Goal: Task Accomplishment & Management: Complete application form

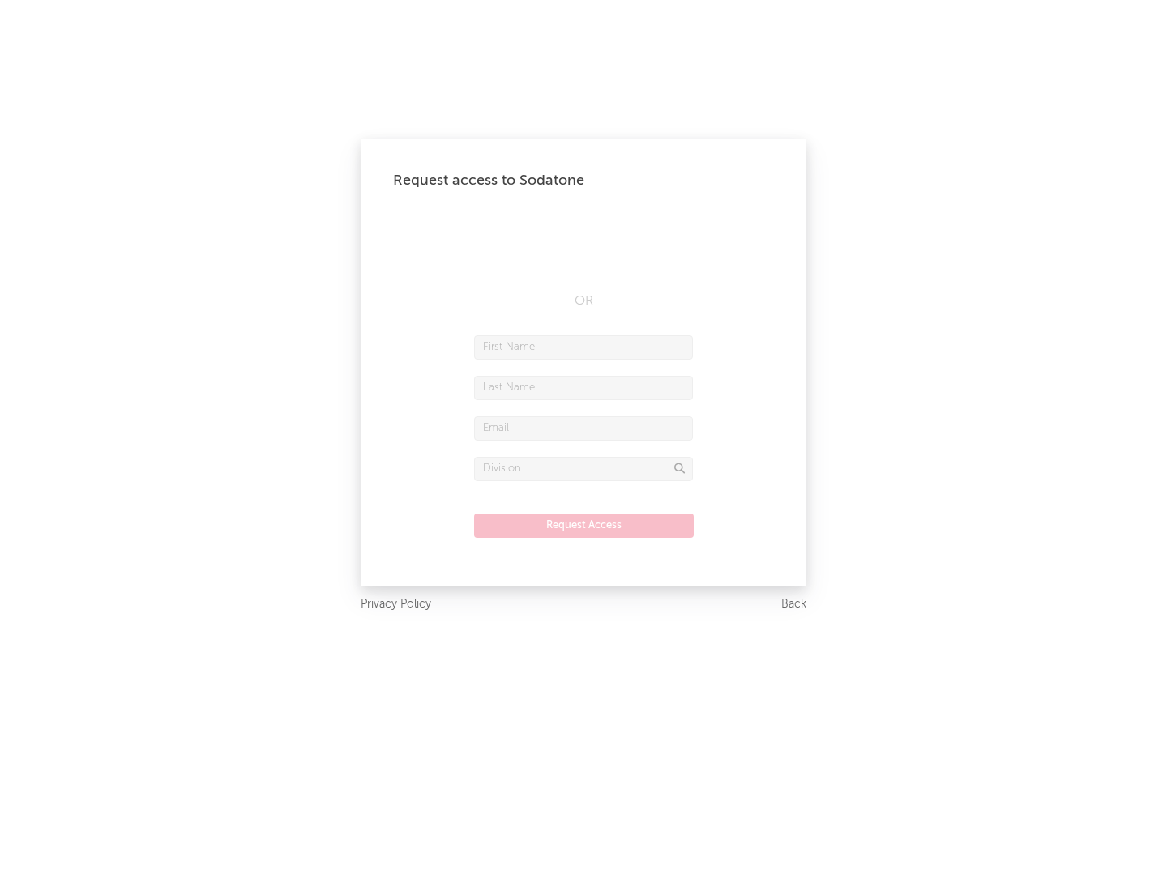
click at [583, 347] on input "text" at bounding box center [583, 347] width 219 height 24
type input "[PERSON_NAME]"
click at [583, 387] on input "text" at bounding box center [583, 388] width 219 height 24
type input "[PERSON_NAME]"
click at [583, 428] on input "text" at bounding box center [583, 428] width 219 height 24
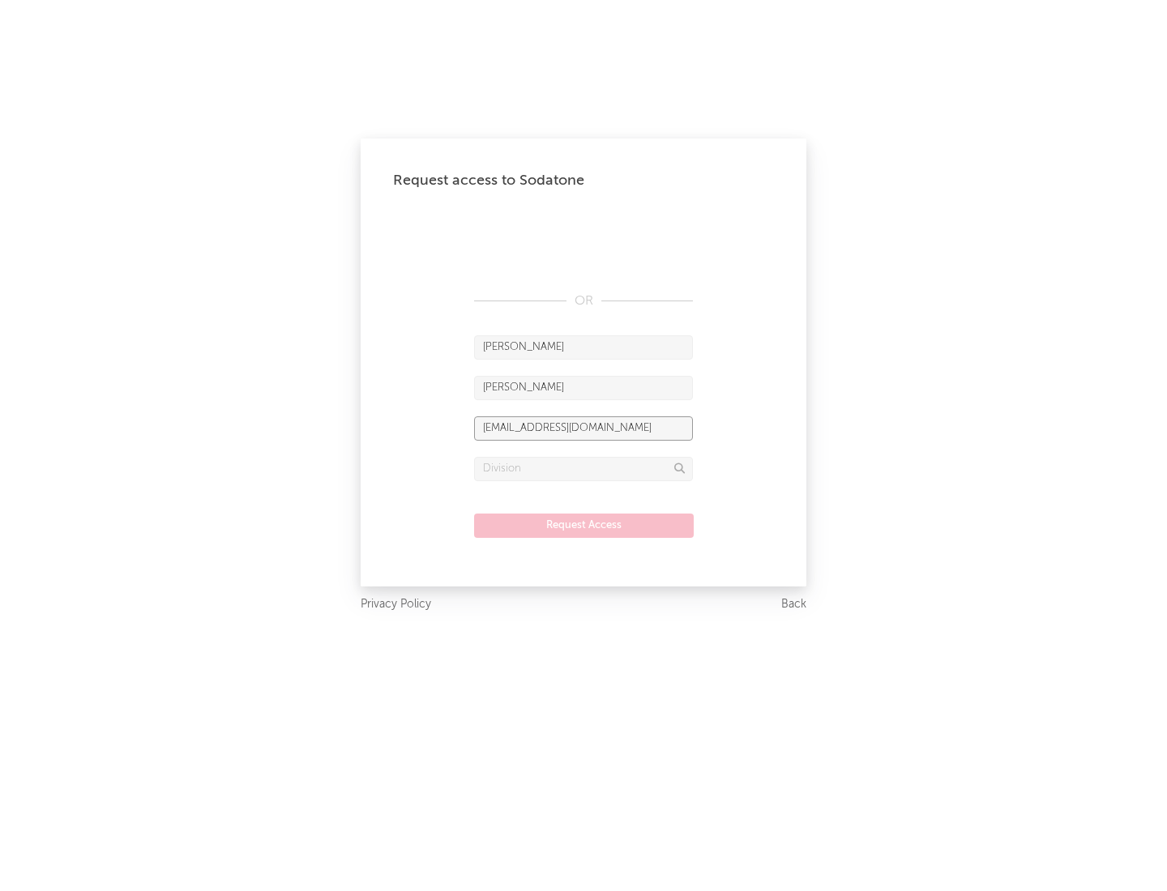
type input "[EMAIL_ADDRESS][DOMAIN_NAME]"
click at [583, 468] on input "text" at bounding box center [583, 469] width 219 height 24
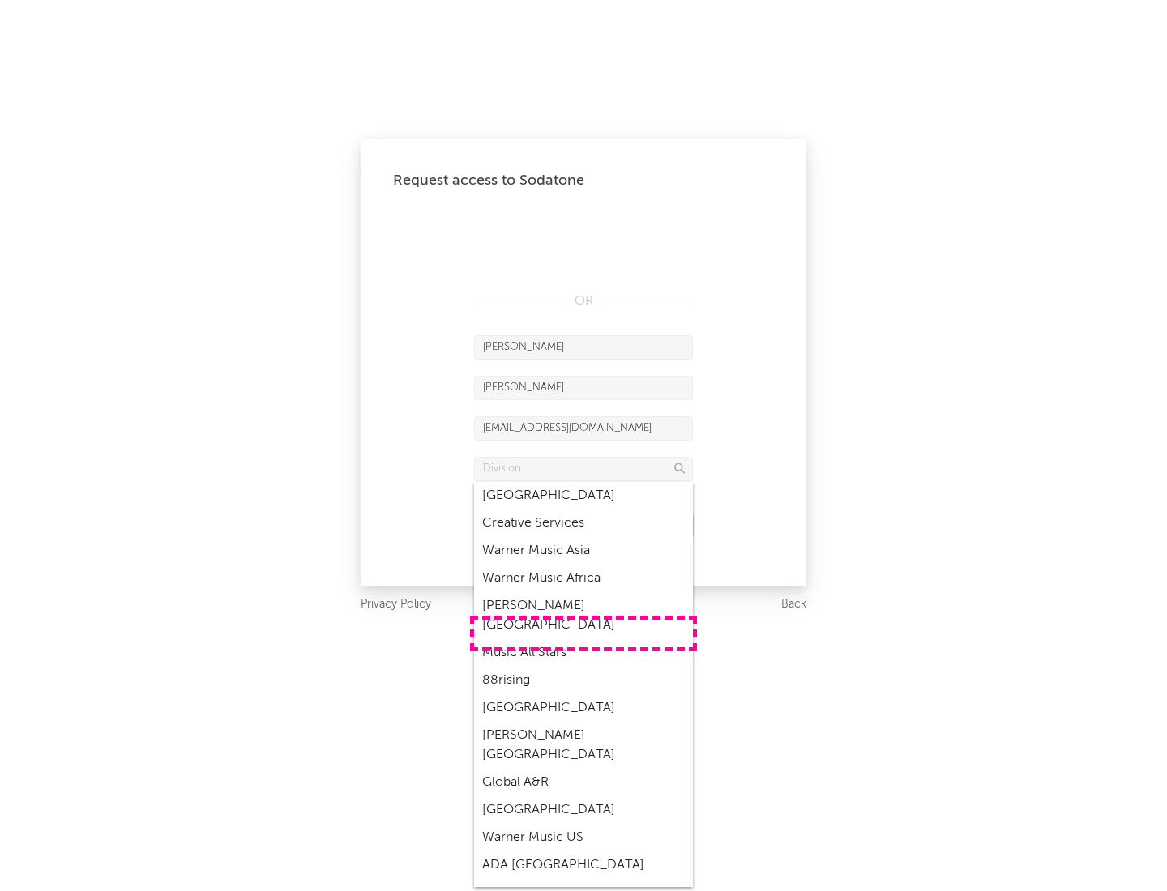
click at [583, 639] on div "Music All Stars" at bounding box center [583, 653] width 219 height 28
type input "Music All Stars"
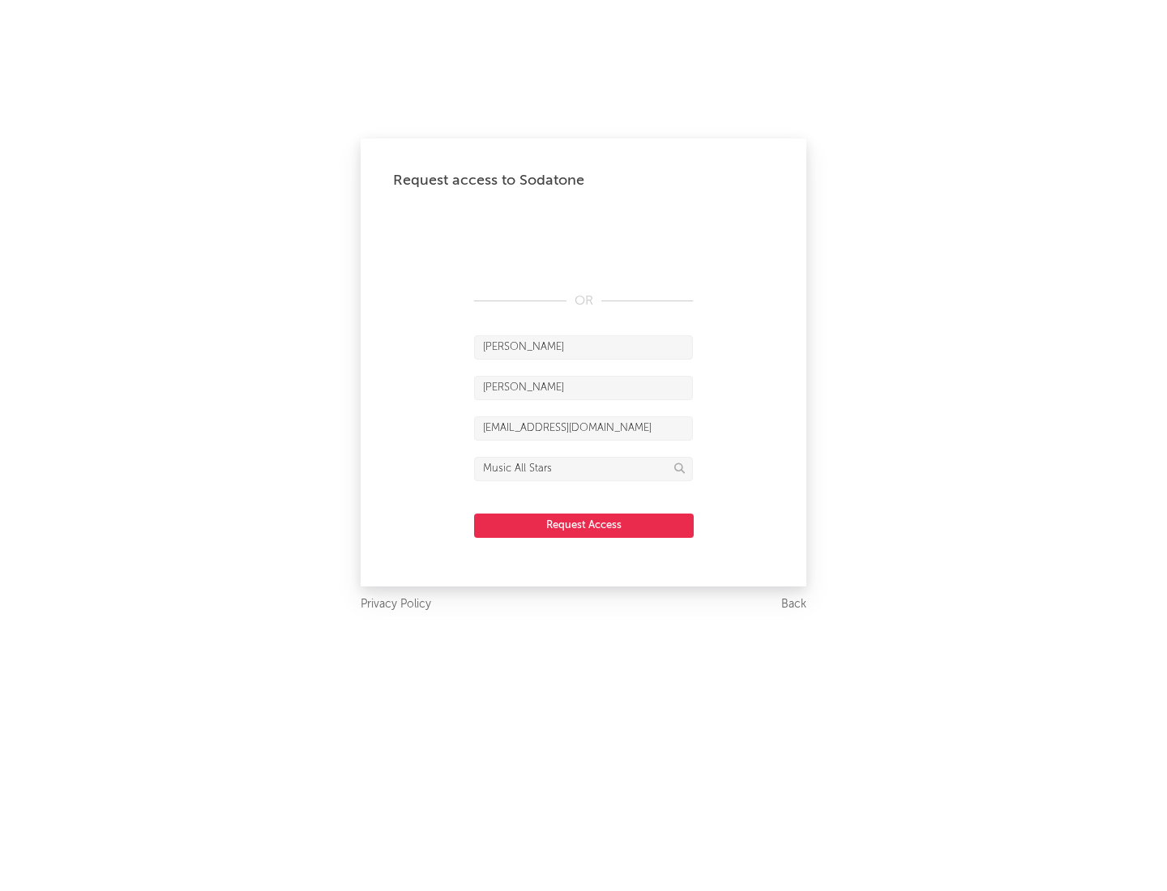
click at [583, 525] on button "Request Access" at bounding box center [584, 526] width 220 height 24
